Goal: Task Accomplishment & Management: Use online tool/utility

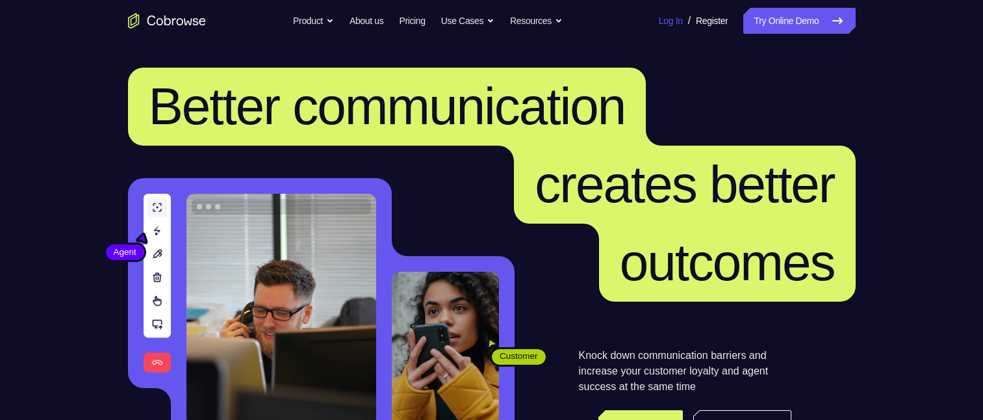
click at [672, 17] on div "Log In / Register" at bounding box center [689, 21] width 78 height 26
click at [659, 20] on link "Log In" at bounding box center [671, 21] width 24 height 26
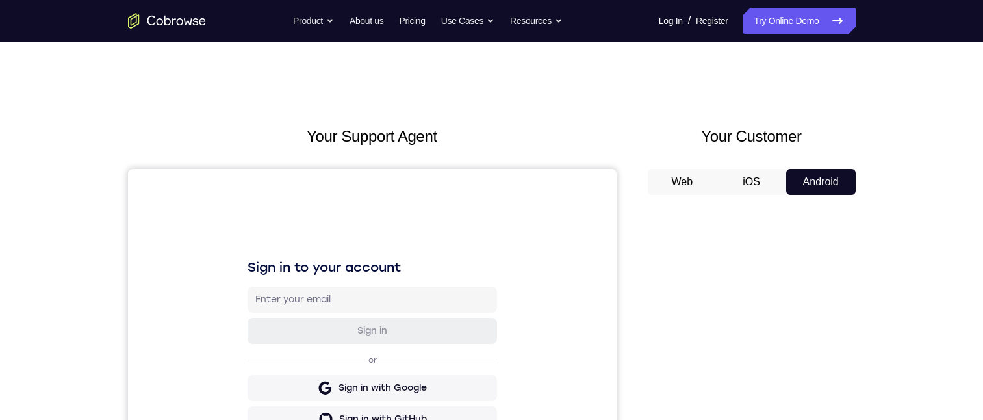
click at [756, 183] on button "iOS" at bounding box center [752, 182] width 70 height 26
click at [814, 181] on button "Android" at bounding box center [821, 182] width 70 height 26
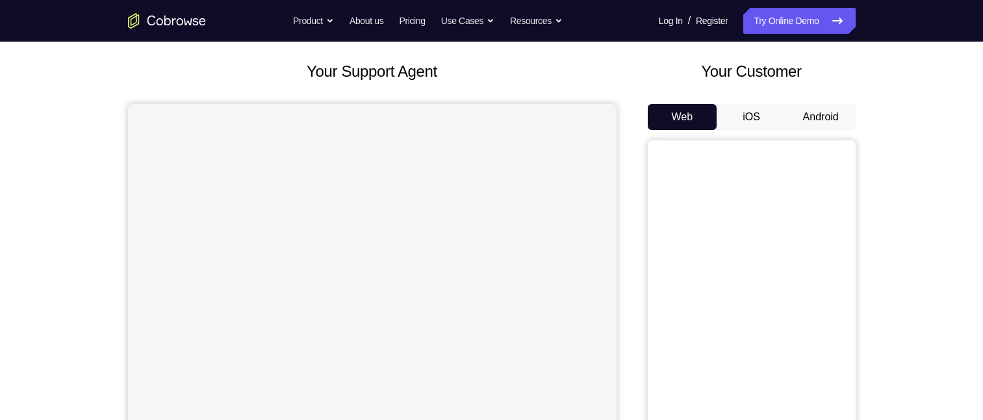
scroll to position [65, 0]
click at [809, 111] on button "Android" at bounding box center [821, 117] width 70 height 26
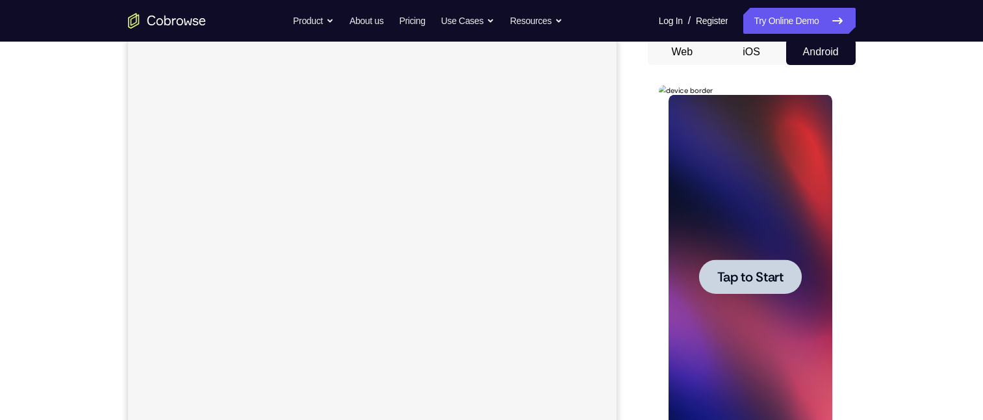
scroll to position [260, 0]
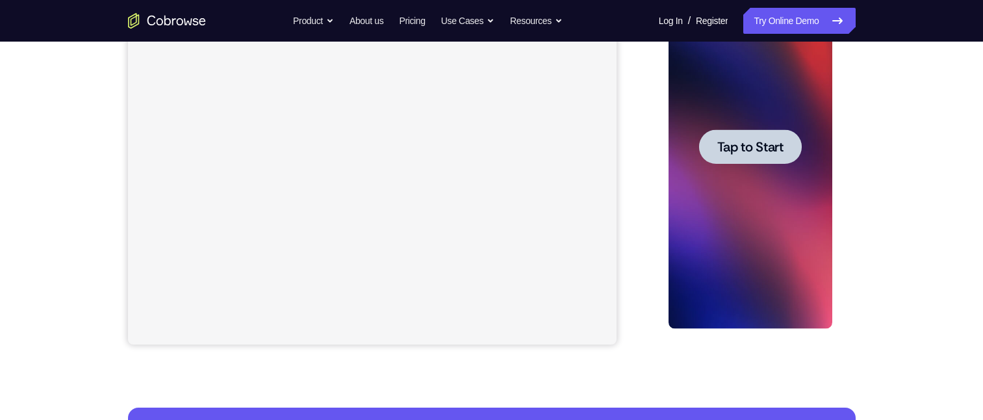
click at [748, 144] on span "Tap to Start" at bounding box center [750, 146] width 66 height 13
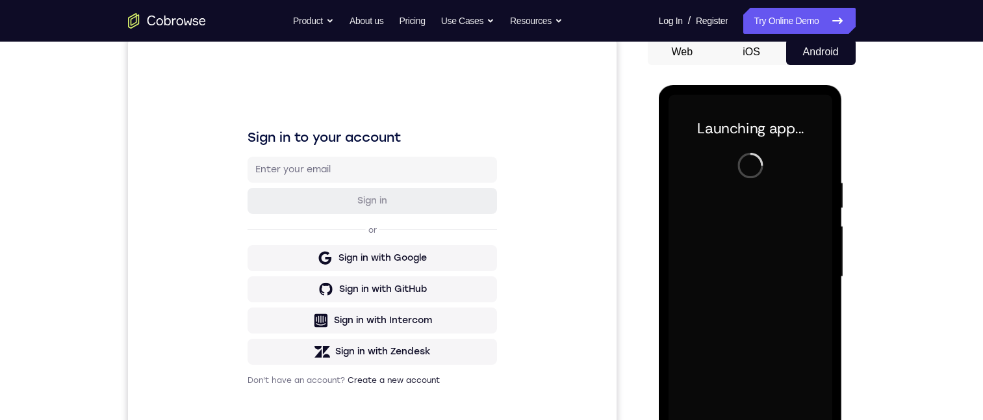
scroll to position [195, 0]
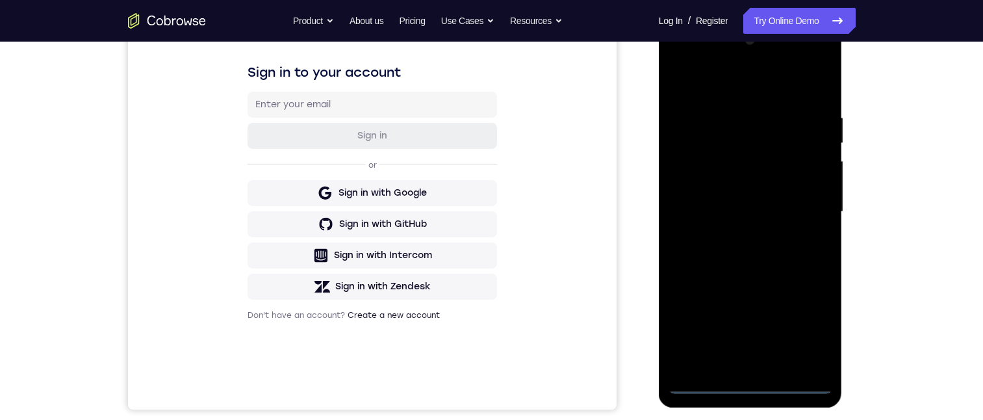
click at [752, 381] on div at bounding box center [751, 212] width 164 height 364
click at [750, 383] on div at bounding box center [751, 212] width 164 height 364
click at [803, 322] on div at bounding box center [751, 212] width 164 height 364
click at [806, 329] on div at bounding box center [751, 212] width 164 height 364
click at [719, 84] on div at bounding box center [751, 212] width 164 height 364
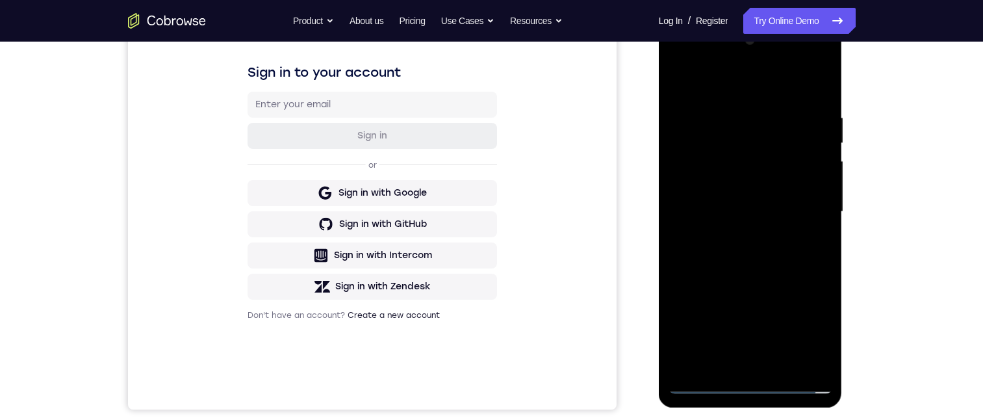
click at [806, 204] on div at bounding box center [751, 212] width 164 height 364
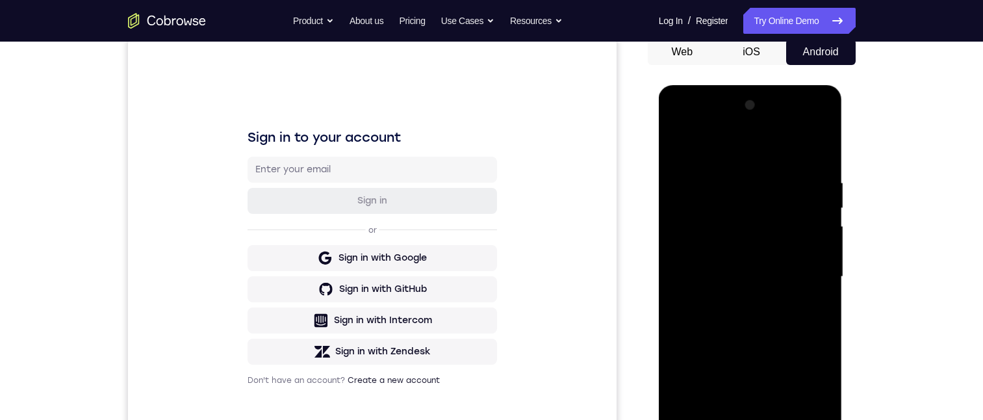
click at [735, 301] on div at bounding box center [751, 277] width 164 height 364
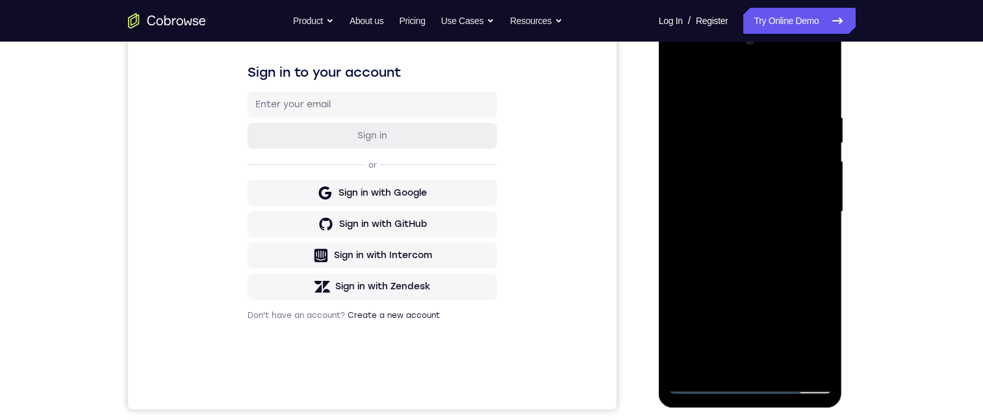
click at [737, 236] on div at bounding box center [751, 212] width 164 height 364
click at [730, 200] on div at bounding box center [751, 212] width 164 height 364
click at [741, 147] on div at bounding box center [751, 212] width 164 height 364
click at [733, 155] on div at bounding box center [751, 212] width 164 height 364
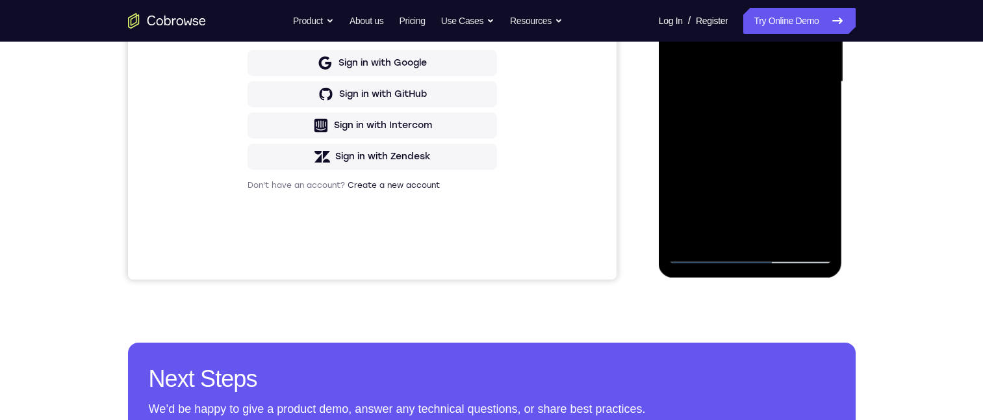
scroll to position [130, 0]
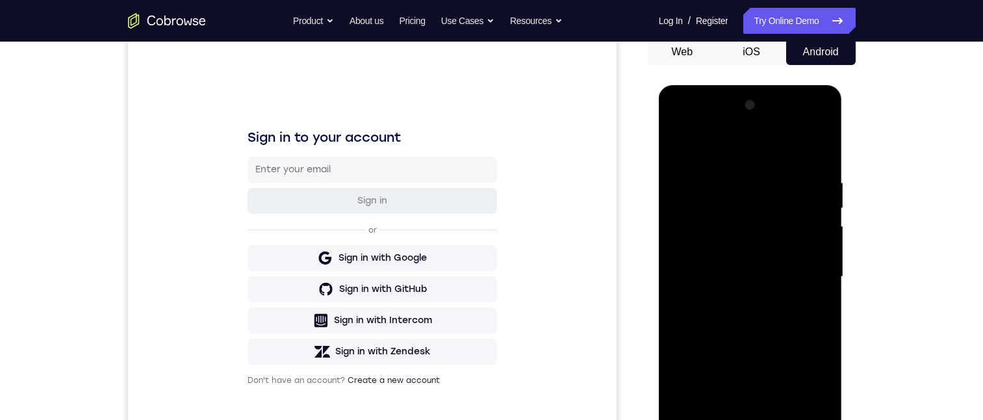
click at [760, 50] on button "iOS" at bounding box center [752, 52] width 70 height 26
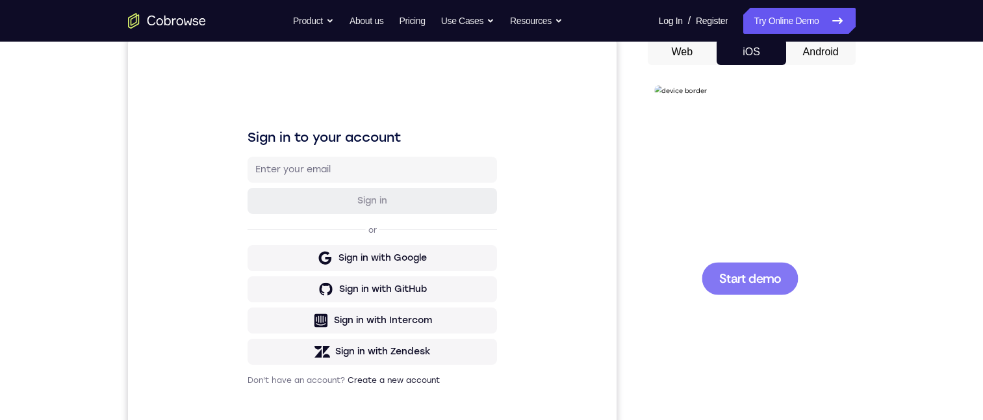
scroll to position [195, 0]
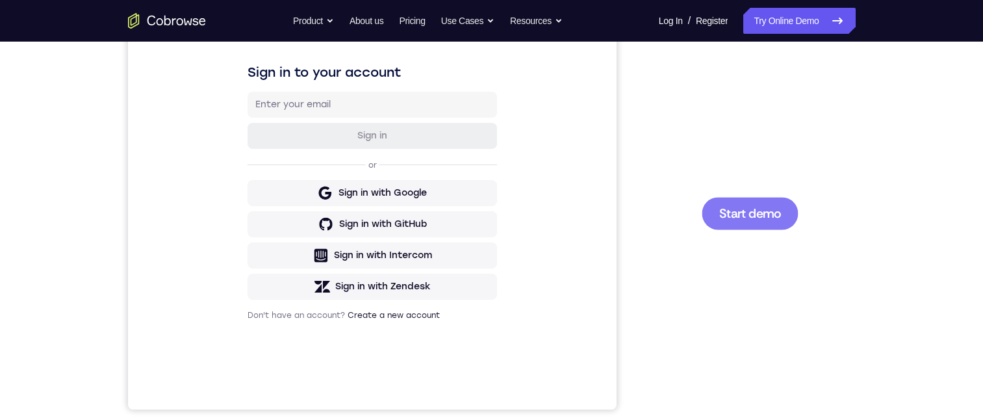
click at [768, 212] on span "Start demo" at bounding box center [750, 213] width 62 height 12
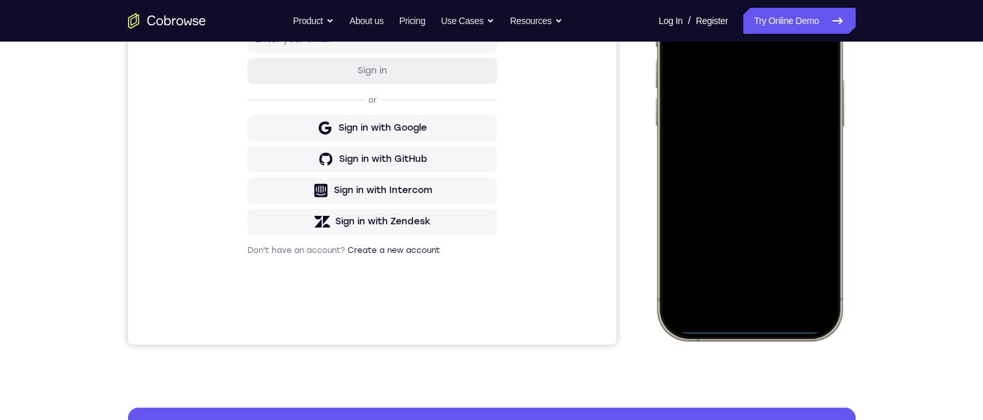
scroll to position [133, 0]
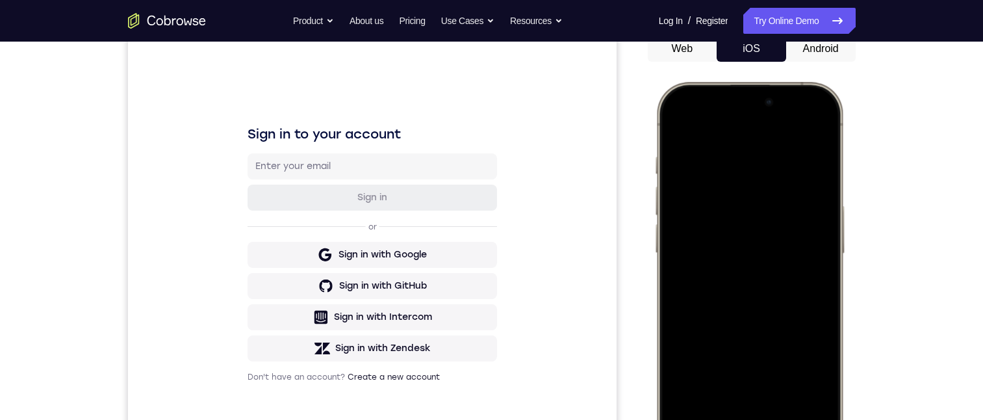
drag, startPoint x: 760, startPoint y: 455, endPoint x: 759, endPoint y: 341, distance: 114.4
click at [760, 344] on div at bounding box center [748, 274] width 171 height 371
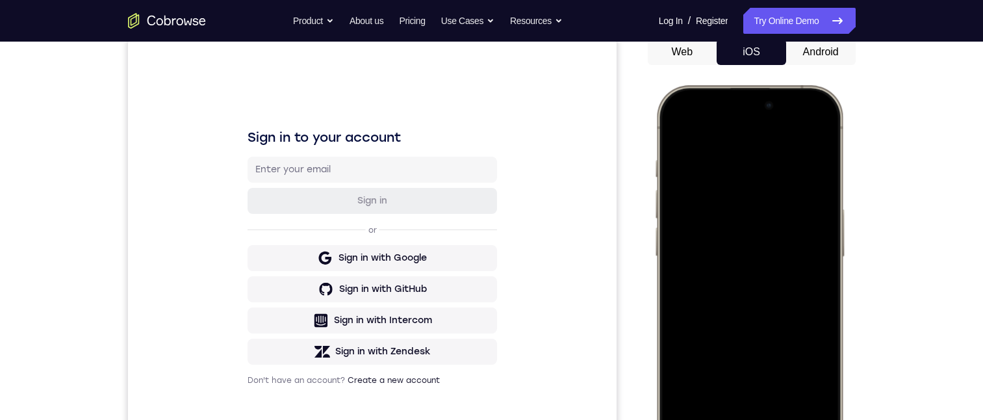
drag, startPoint x: 815, startPoint y: 99, endPoint x: 806, endPoint y: 272, distance: 173.7
click at [810, 271] on div at bounding box center [748, 277] width 171 height 371
drag, startPoint x: 688, startPoint y: 96, endPoint x: 690, endPoint y: 186, distance: 90.3
click at [700, 232] on div at bounding box center [748, 277] width 171 height 371
drag, startPoint x: 693, startPoint y: 101, endPoint x: 752, endPoint y: 376, distance: 280.3
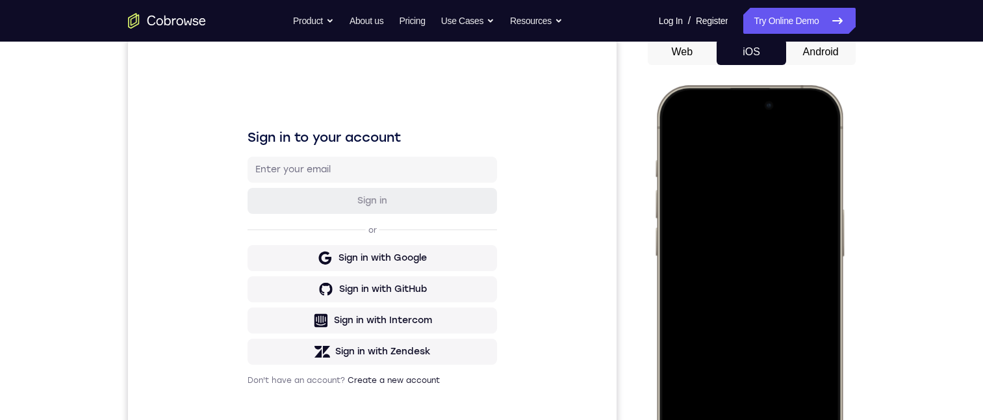
click at [752, 376] on div at bounding box center [748, 277] width 171 height 371
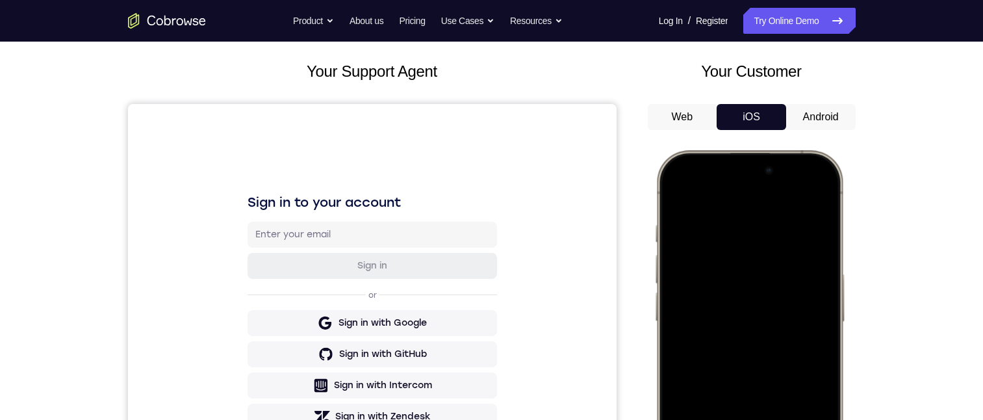
scroll to position [92, 0]
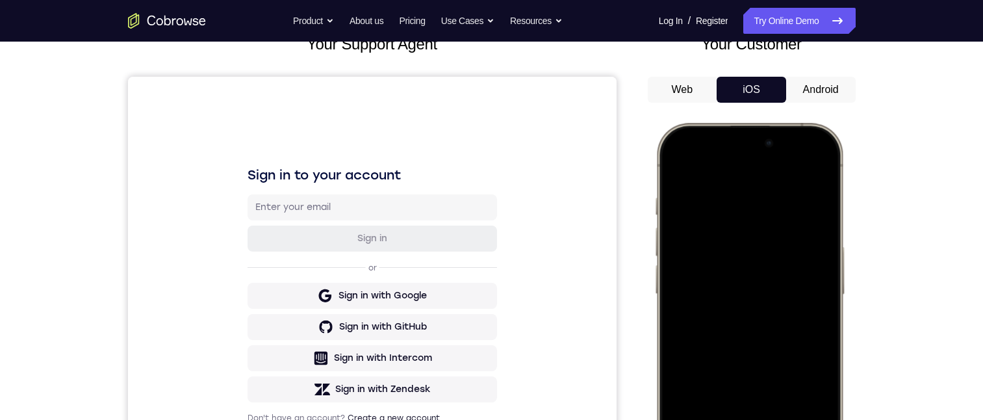
drag, startPoint x: 722, startPoint y: 172, endPoint x: 730, endPoint y: 325, distance: 152.9
click at [730, 325] on div at bounding box center [748, 315] width 171 height 371
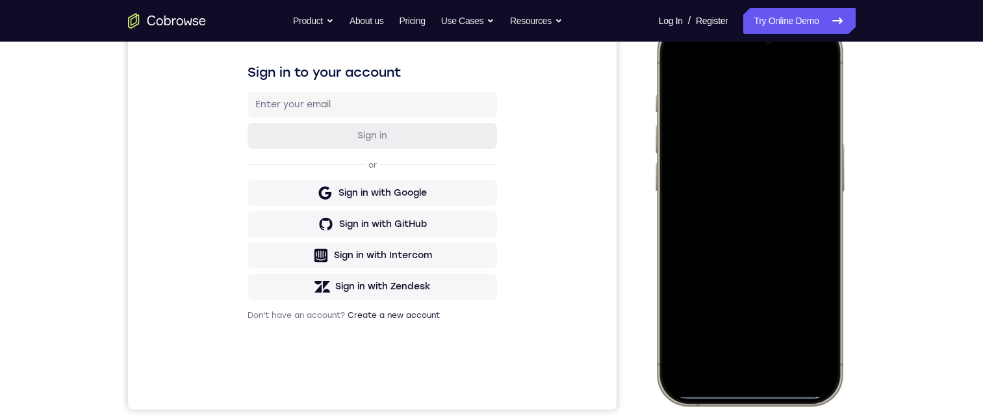
drag, startPoint x: 695, startPoint y: 70, endPoint x: 713, endPoint y: 258, distance: 189.3
click at [713, 258] on div at bounding box center [748, 212] width 171 height 371
drag, startPoint x: 799, startPoint y: 66, endPoint x: 804, endPoint y: 270, distance: 204.1
click at [805, 270] on div at bounding box center [748, 212] width 171 height 371
drag, startPoint x: 760, startPoint y: 393, endPoint x: 758, endPoint y: 138, distance: 255.4
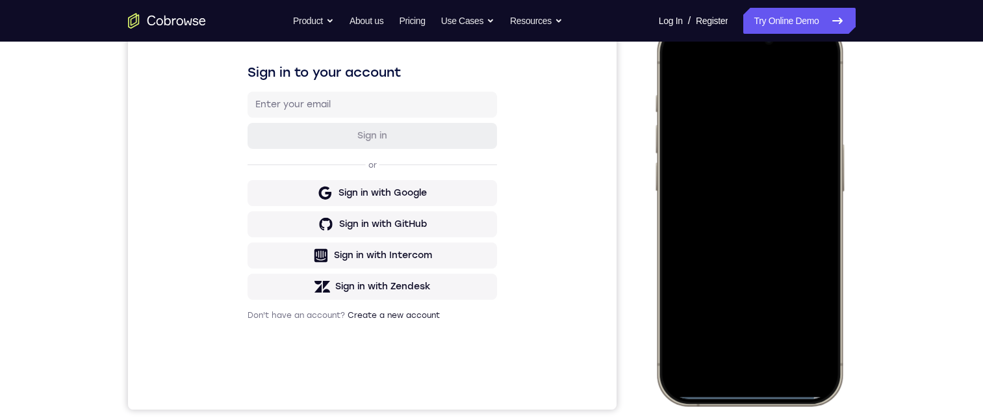
click at [763, 144] on div at bounding box center [748, 212] width 171 height 371
drag, startPoint x: 810, startPoint y: 43, endPoint x: 798, endPoint y: 207, distance: 164.1
click at [800, 209] on div at bounding box center [748, 212] width 171 height 371
drag, startPoint x: 738, startPoint y: 392, endPoint x: 695, endPoint y: 42, distance: 352.8
click at [726, 80] on div at bounding box center [748, 212] width 171 height 371
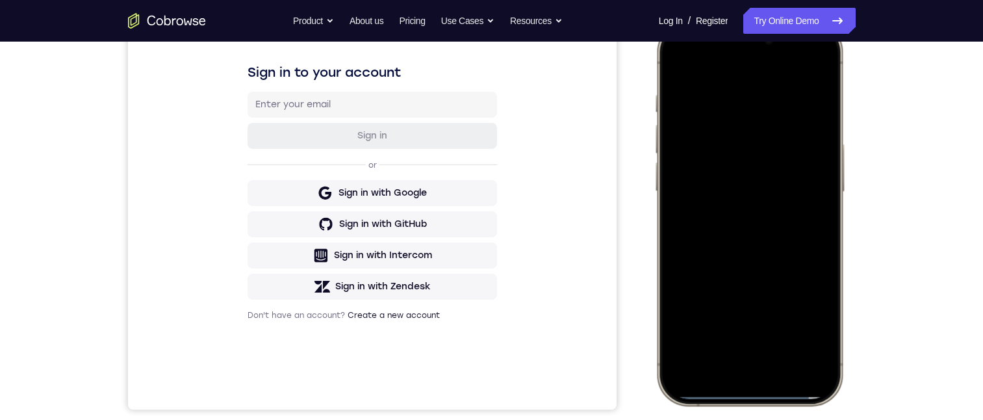
drag, startPoint x: 732, startPoint y: 393, endPoint x: 662, endPoint y: 56, distance: 344.3
click at [741, 124] on div at bounding box center [748, 212] width 171 height 371
drag, startPoint x: 1341, startPoint y: 59, endPoint x: 704, endPoint y: 192, distance: 650.4
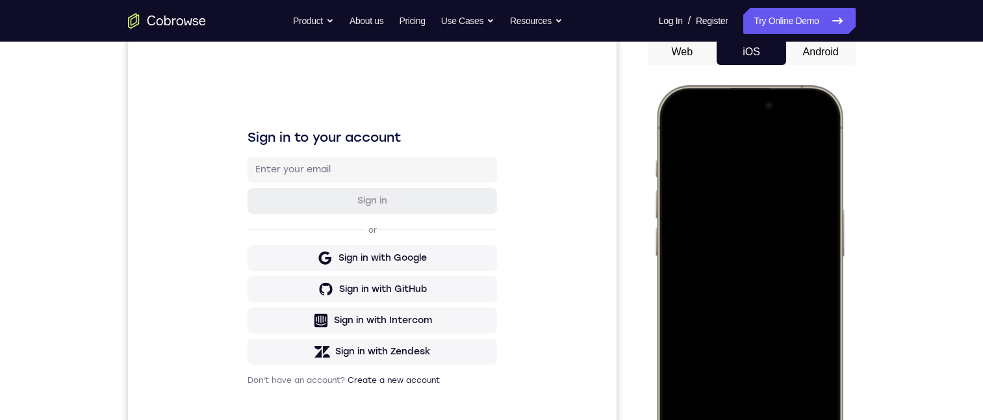
drag, startPoint x: 698, startPoint y: 106, endPoint x: 720, endPoint y: 284, distance: 179.3
click at [721, 283] on div at bounding box center [748, 277] width 171 height 371
drag, startPoint x: 687, startPoint y: 106, endPoint x: 716, endPoint y: 350, distance: 245.3
click at [716, 350] on div at bounding box center [748, 277] width 171 height 371
drag, startPoint x: 693, startPoint y: 100, endPoint x: 713, endPoint y: 350, distance: 250.3
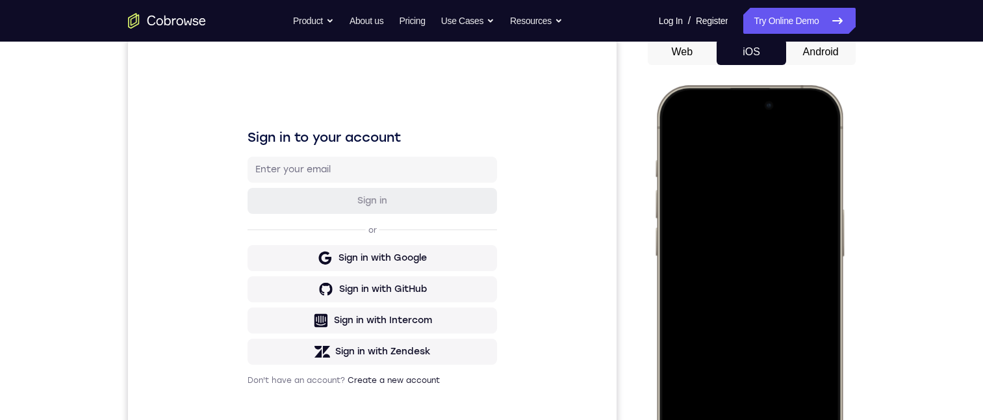
click at [712, 349] on div at bounding box center [748, 277] width 171 height 371
drag, startPoint x: 692, startPoint y: 104, endPoint x: 703, endPoint y: 346, distance: 241.9
click at [703, 346] on div at bounding box center [748, 277] width 171 height 371
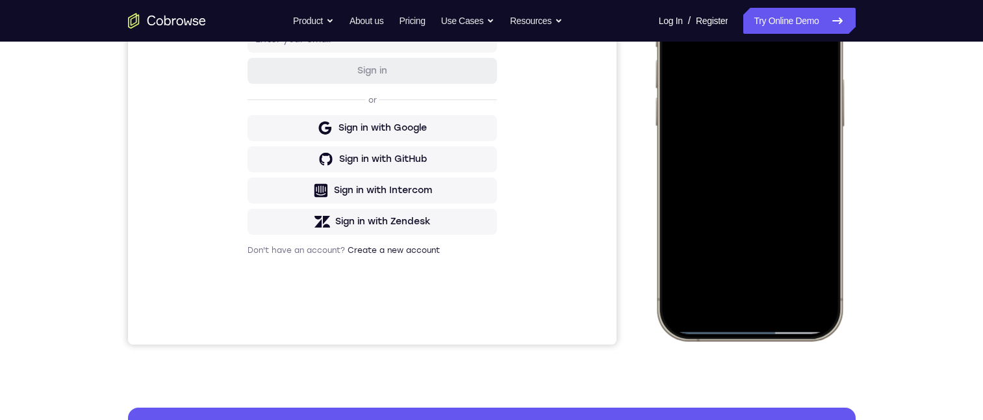
click at [734, 215] on div at bounding box center [748, 147] width 171 height 371
drag, startPoint x: 704, startPoint y: -10, endPoint x: 706, endPoint y: 120, distance: 130.6
click at [732, 157] on div at bounding box center [748, 147] width 171 height 371
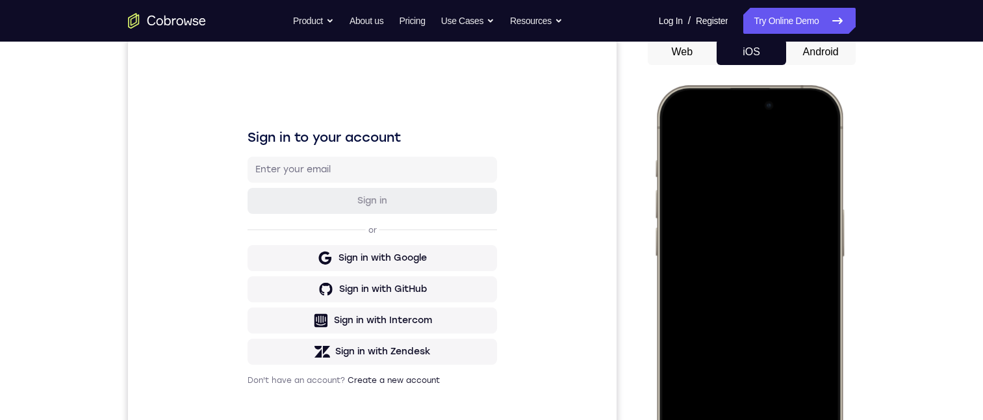
click at [810, 131] on div at bounding box center [748, 277] width 171 height 371
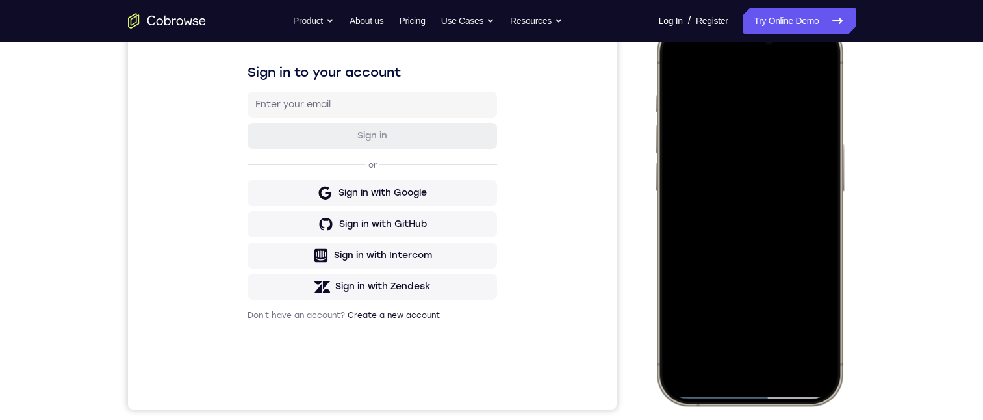
click at [721, 121] on div at bounding box center [748, 212] width 171 height 371
click at [739, 353] on div at bounding box center [748, 212] width 171 height 371
click at [693, 157] on div at bounding box center [748, 212] width 171 height 371
click at [728, 232] on div at bounding box center [748, 212] width 171 height 371
click at [719, 158] on div at bounding box center [748, 212] width 171 height 371
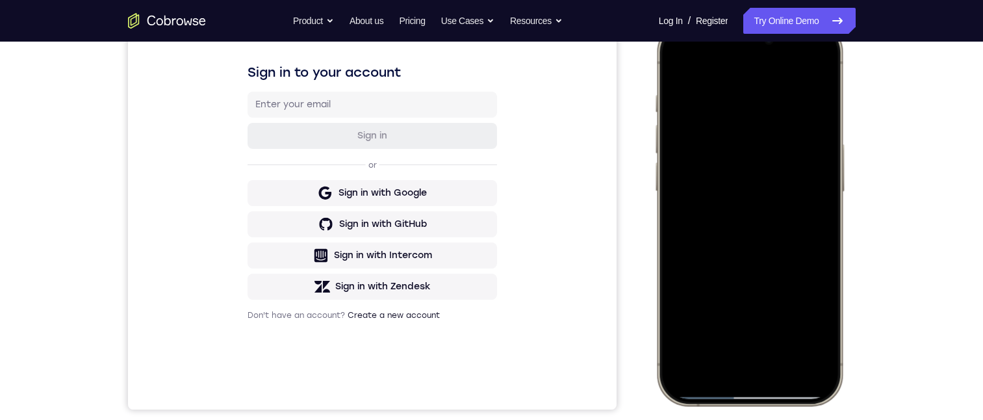
click at [695, 182] on div at bounding box center [748, 212] width 171 height 371
click at [728, 216] on div at bounding box center [748, 212] width 171 height 371
click at [739, 207] on div at bounding box center [748, 212] width 171 height 371
drag, startPoint x: 1424, startPoint y: 48, endPoint x: 683, endPoint y: 192, distance: 754.6
click at [721, 265] on div at bounding box center [748, 212] width 171 height 371
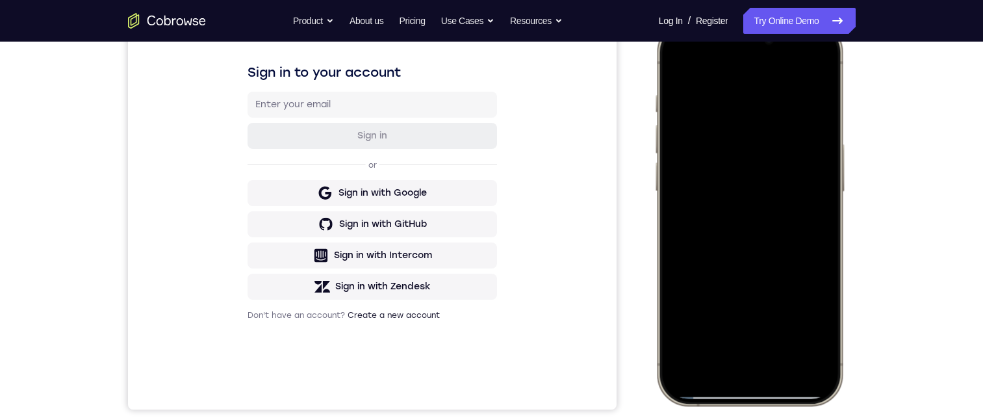
click at [743, 261] on div at bounding box center [748, 212] width 171 height 371
click at [757, 218] on div at bounding box center [748, 212] width 171 height 371
click at [754, 205] on div at bounding box center [748, 212] width 171 height 371
click at [769, 259] on div at bounding box center [748, 212] width 171 height 371
